Goal: Information Seeking & Learning: Learn about a topic

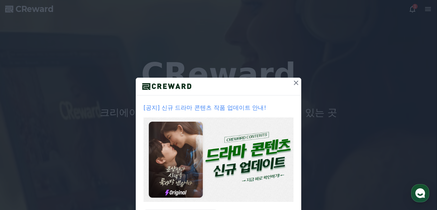
click at [296, 86] on icon at bounding box center [296, 83] width 8 height 8
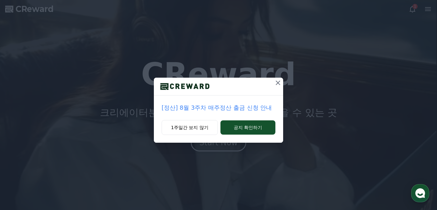
click at [280, 82] on icon at bounding box center [278, 83] width 8 height 8
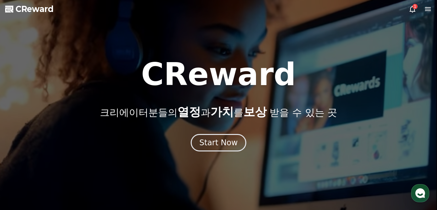
click at [225, 152] on div at bounding box center [218, 105] width 437 height 210
click at [222, 151] on button "Start Now" at bounding box center [218, 142] width 59 height 18
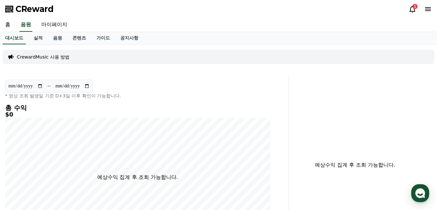
click at [407, 13] on div "CReward 1" at bounding box center [218, 9] width 437 height 18
click at [413, 9] on icon at bounding box center [413, 9] width 8 height 8
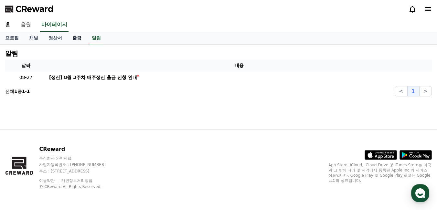
click at [71, 37] on link "출금" at bounding box center [76, 38] width 19 height 12
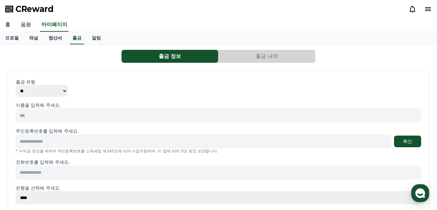
click at [50, 37] on link "정산서" at bounding box center [55, 38] width 24 height 12
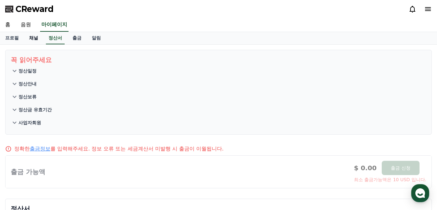
click at [33, 37] on link "채널" at bounding box center [33, 38] width 19 height 12
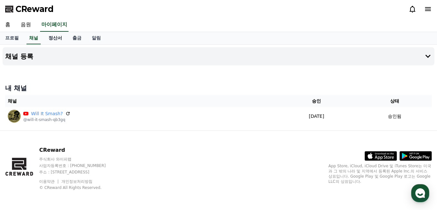
click at [49, 37] on link "정산서" at bounding box center [55, 38] width 24 height 12
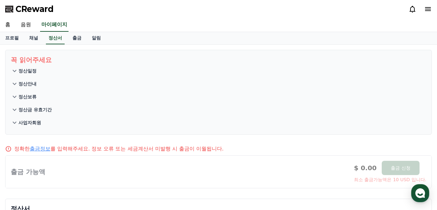
scroll to position [2, 0]
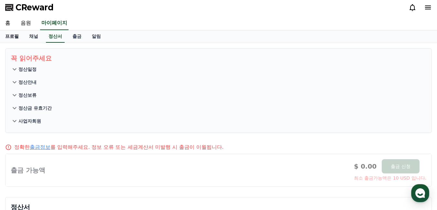
click at [18, 37] on link "프로필" at bounding box center [12, 36] width 24 height 12
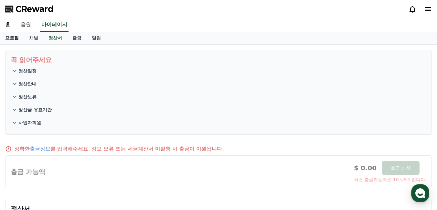
select select "**********"
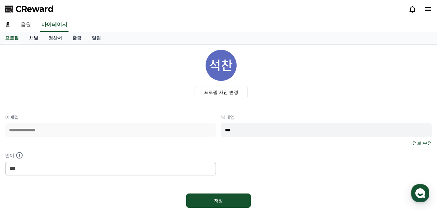
click at [32, 40] on link "채널" at bounding box center [33, 38] width 19 height 12
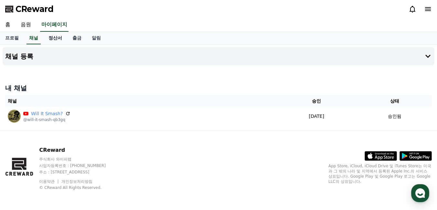
click at [51, 36] on link "정산서" at bounding box center [55, 38] width 24 height 12
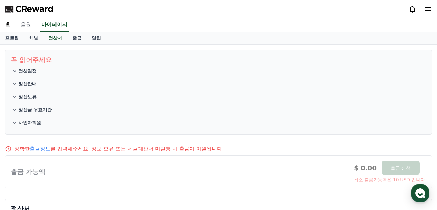
click at [28, 25] on link "음원" at bounding box center [26, 25] width 21 height 14
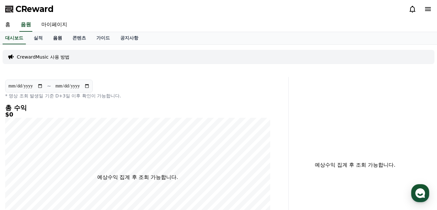
click at [50, 37] on link "음원" at bounding box center [57, 38] width 19 height 12
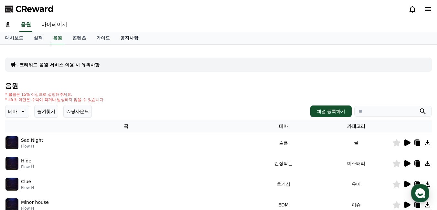
click at [115, 39] on link "공지사항" at bounding box center [129, 38] width 28 height 12
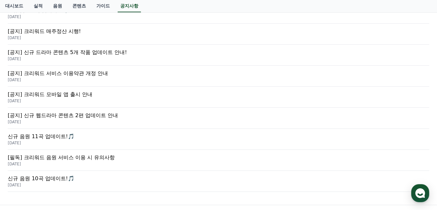
scroll to position [229, 0]
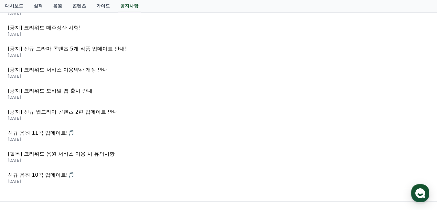
click at [90, 151] on p "[필독] 크리워드 음원 서비스 이용 시 유의사항" at bounding box center [218, 154] width 421 height 8
